Goal: Transaction & Acquisition: Subscribe to service/newsletter

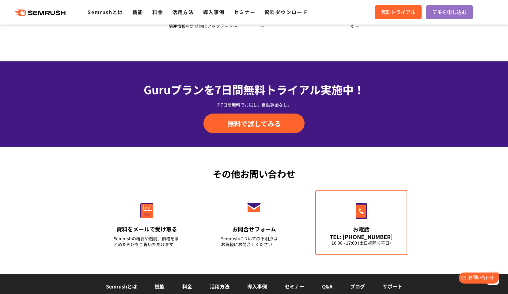
scroll to position [2130, 0]
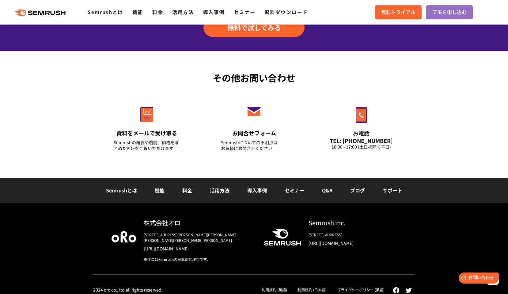
click at [368, 287] on link "プライバシーポリシー (英語)" at bounding box center [361, 289] width 48 height 5
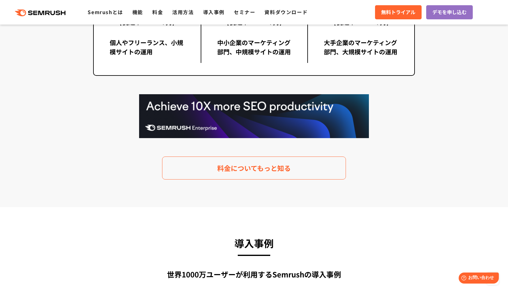
scroll to position [1050, 0]
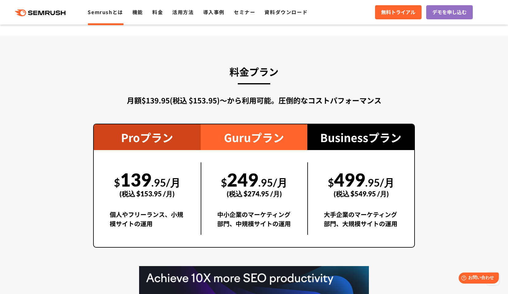
click at [103, 11] on link "Semrushとは" at bounding box center [105, 11] width 35 height 7
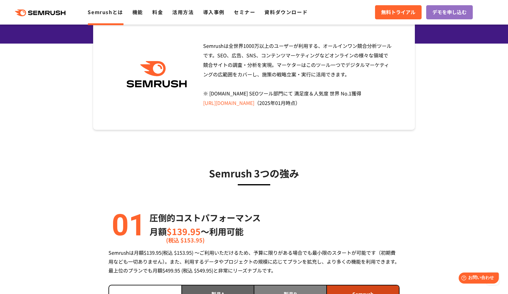
scroll to position [34, 0]
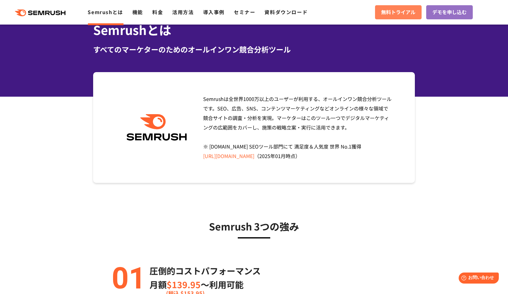
click at [401, 14] on span "無料トライアル" at bounding box center [398, 12] width 34 height 8
